Goal: Task Accomplishment & Management: Manage account settings

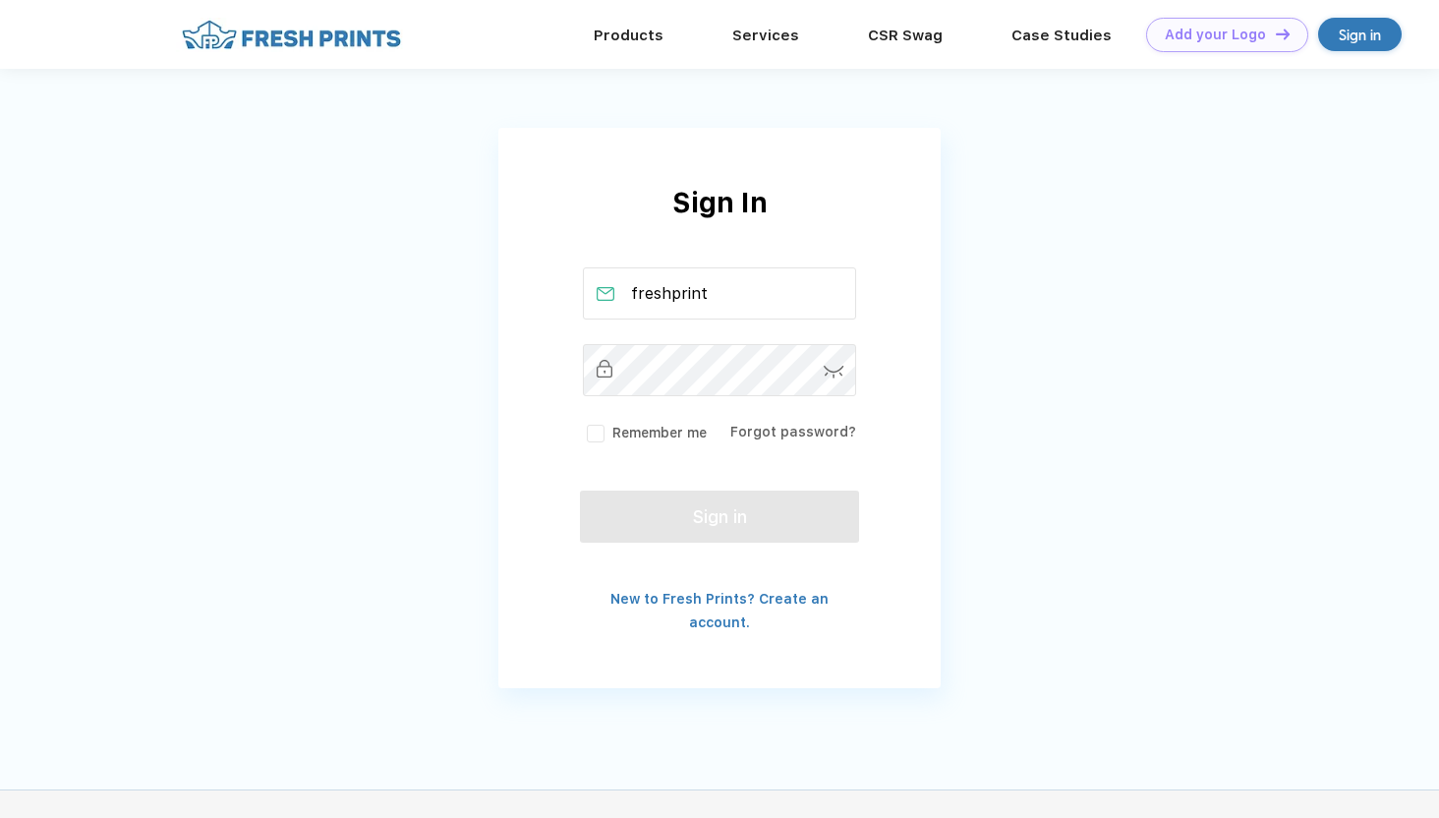
type input "freshprints"
drag, startPoint x: 735, startPoint y: 288, endPoint x: 586, endPoint y: 288, distance: 149.4
click at [586, 288] on input "freshprints" at bounding box center [720, 293] width 274 height 52
type input "[EMAIL_ADDRESS][DOMAIN_NAME]"
click at [597, 432] on label "Remember me" at bounding box center [645, 433] width 124 height 21
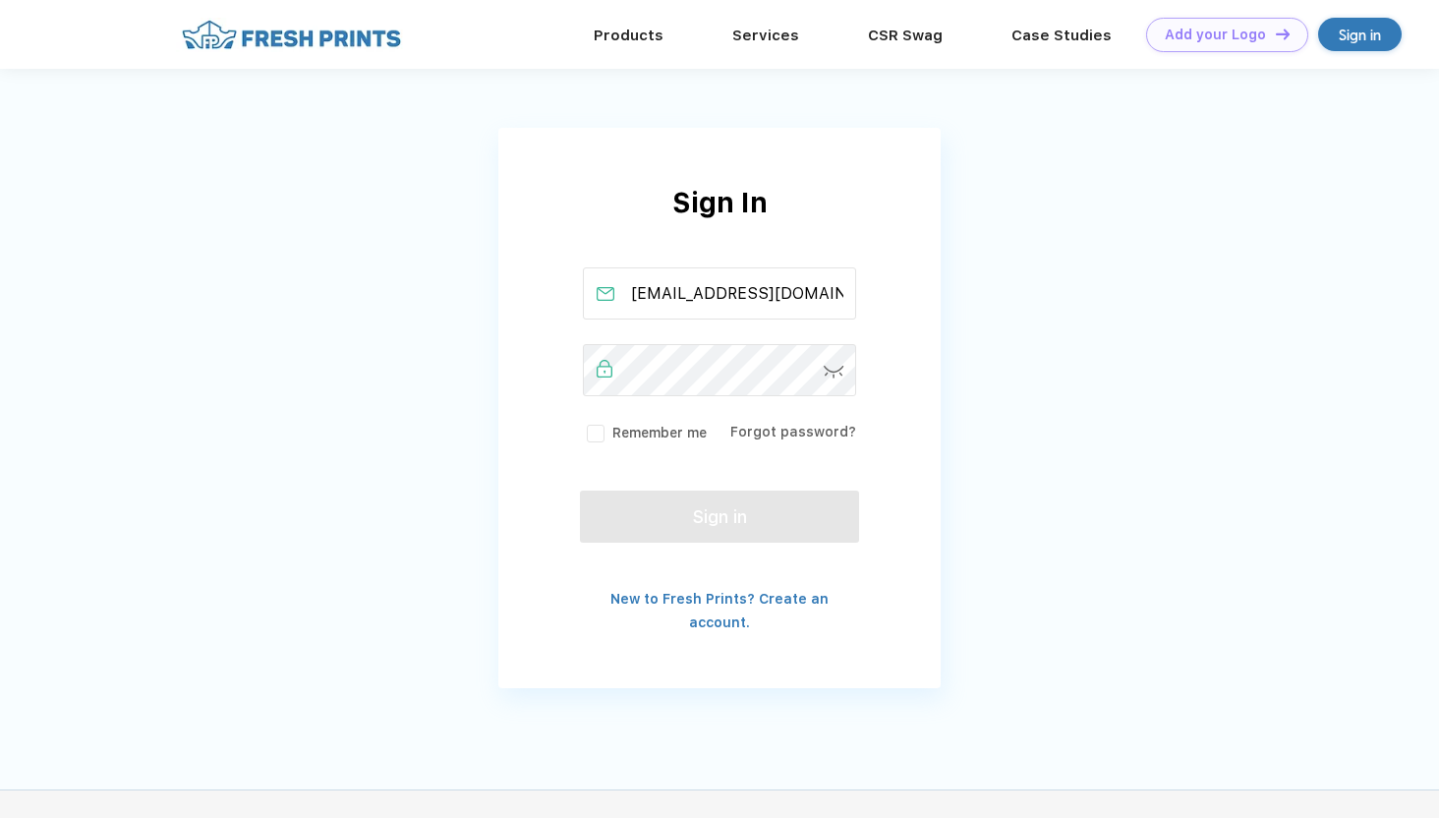
click at [0, 0] on input "Remember me" at bounding box center [0, 0] width 0 height 0
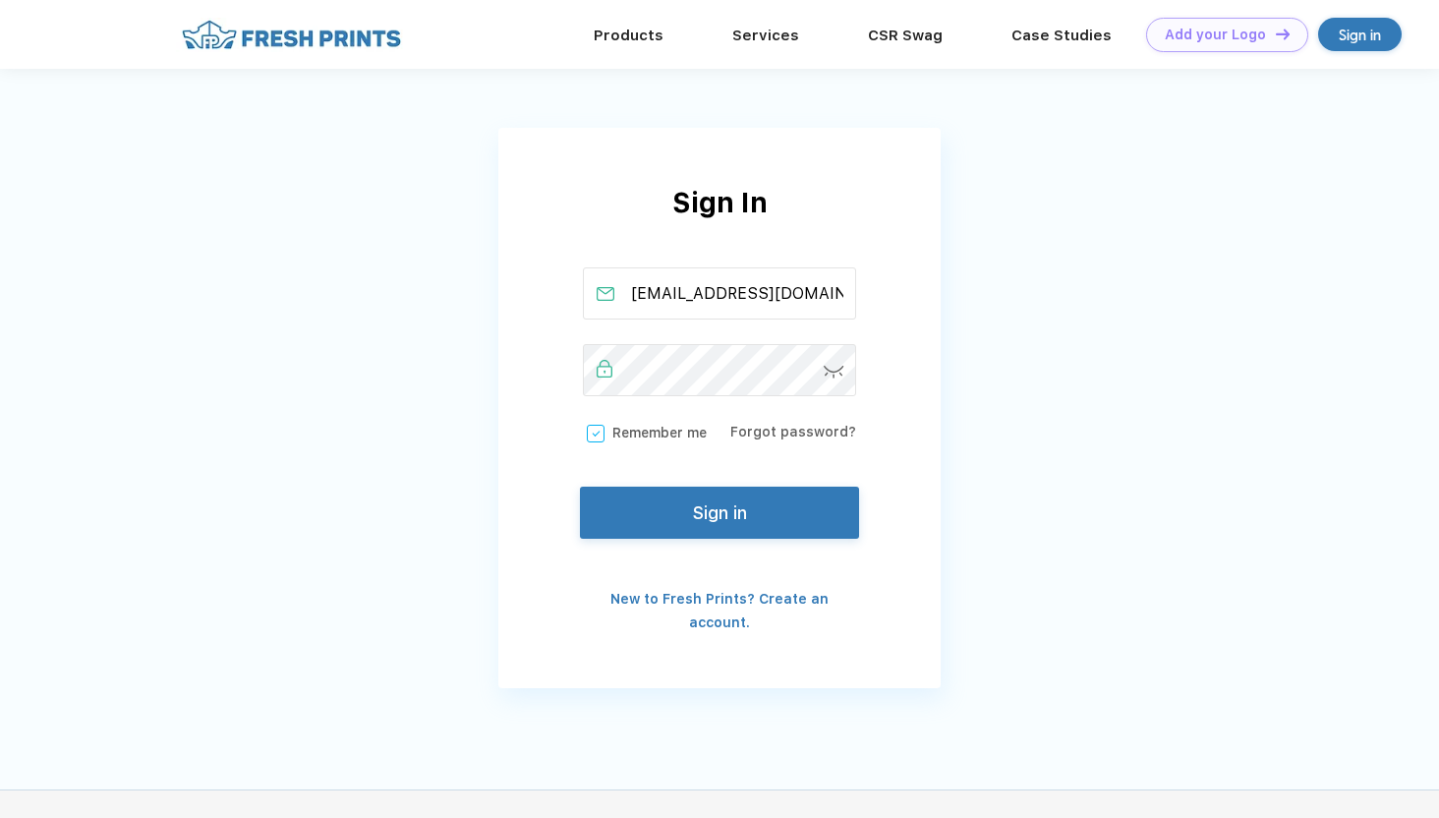
click at [693, 512] on button "Sign in" at bounding box center [719, 513] width 279 height 52
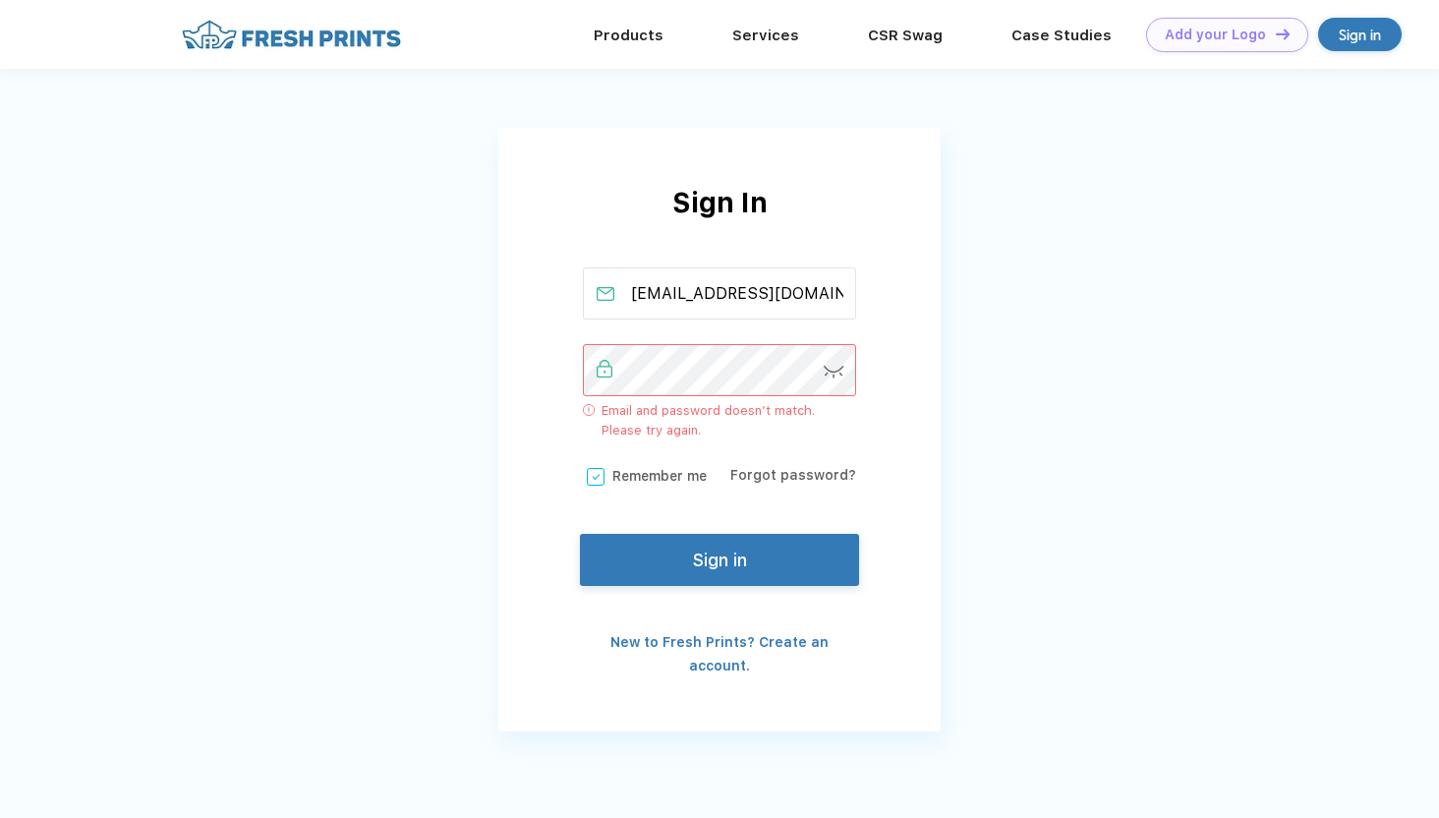
click at [839, 371] on img at bounding box center [834, 372] width 21 height 13
click at [839, 371] on img at bounding box center [835, 371] width 20 height 18
click at [839, 371] on img at bounding box center [834, 372] width 21 height 13
click at [839, 371] on img at bounding box center [835, 371] width 20 height 18
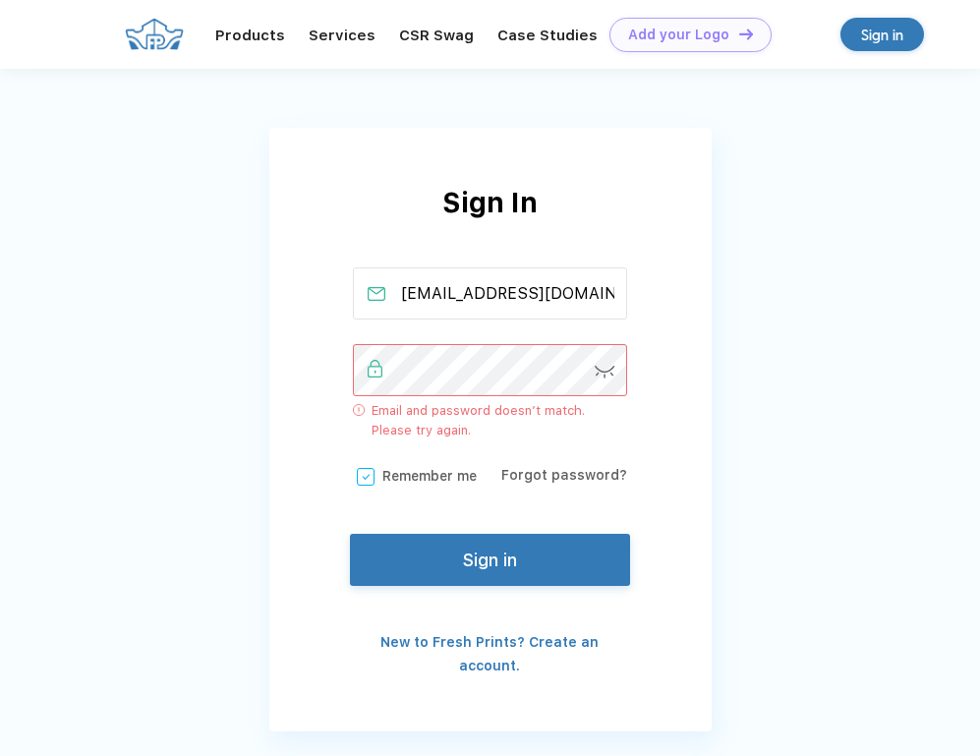
click at [324, 375] on div "Sign In [EMAIL_ADDRESS][DOMAIN_NAME] Email and password doesn’t match. Please t…" at bounding box center [490, 429] width 442 height 495
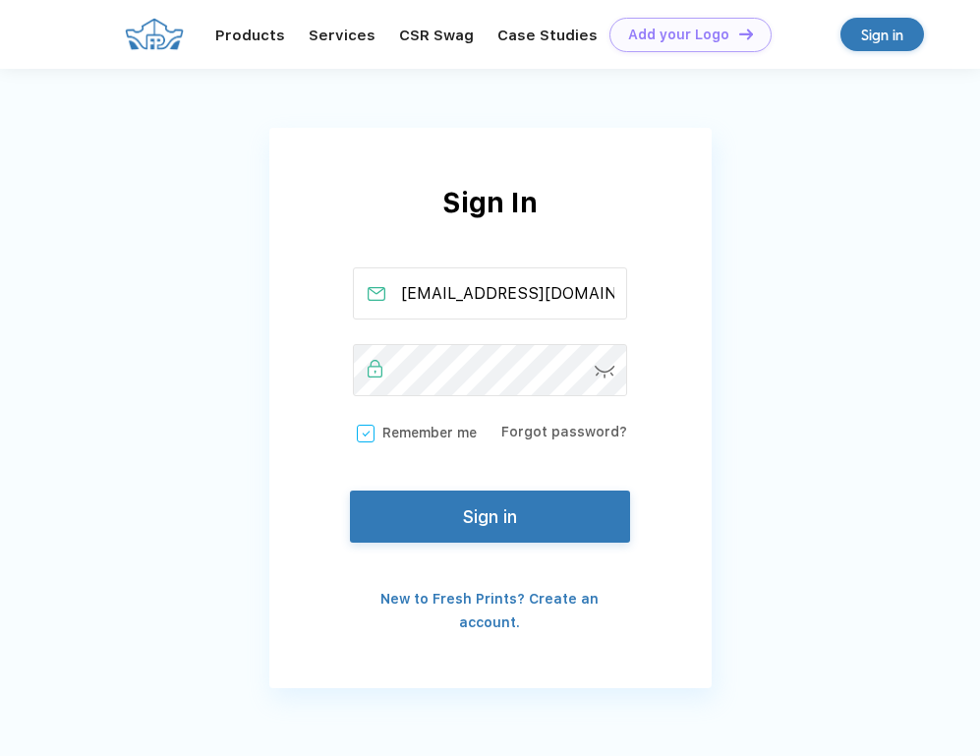
click at [604, 368] on img at bounding box center [605, 372] width 21 height 13
click at [604, 368] on img at bounding box center [606, 371] width 20 height 18
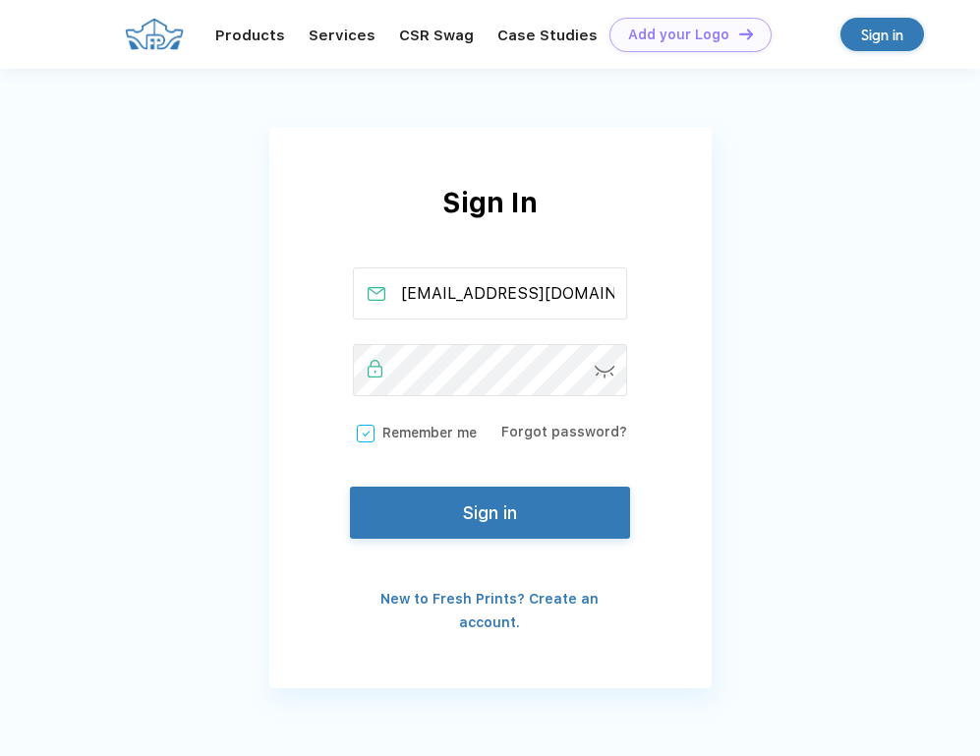
click at [522, 512] on button "Sign in" at bounding box center [489, 513] width 279 height 52
